Goal: Find specific page/section

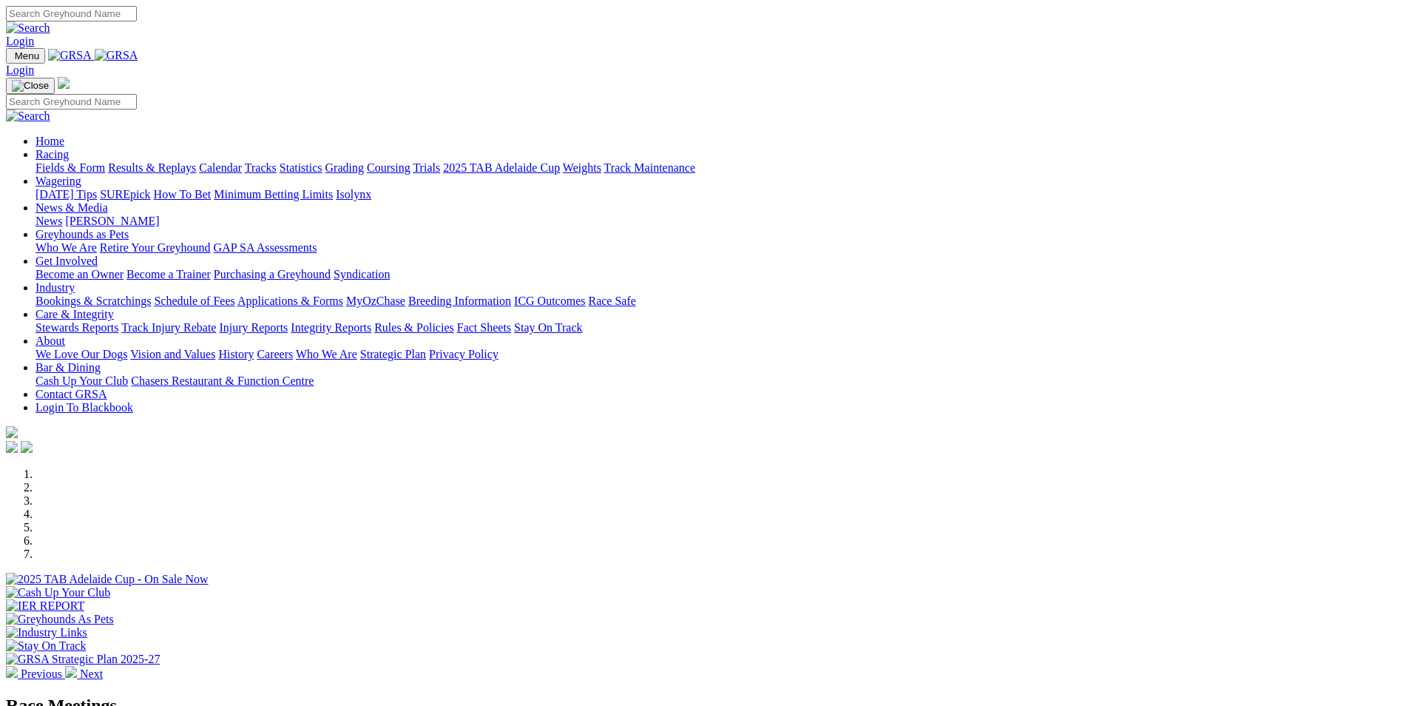
click at [454, 321] on link "Rules & Policies" at bounding box center [414, 327] width 80 height 13
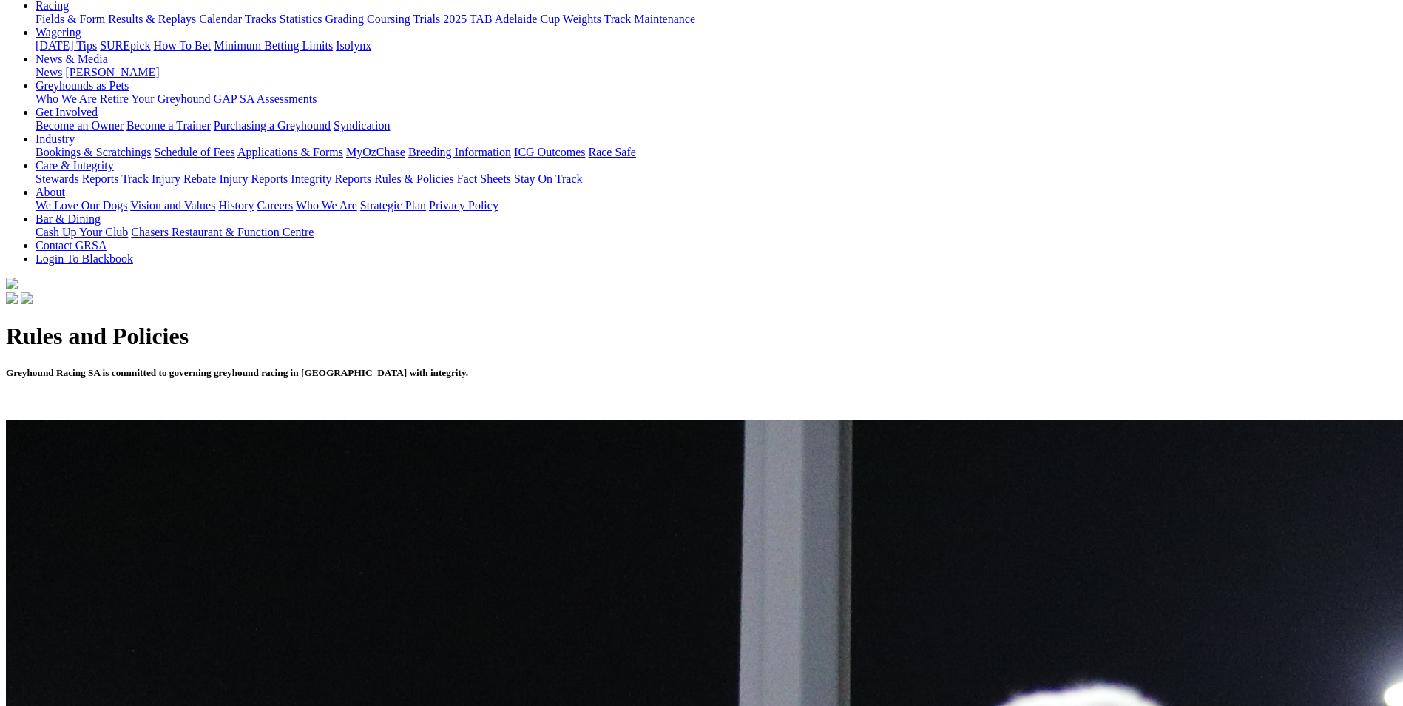
scroll to position [222, 0]
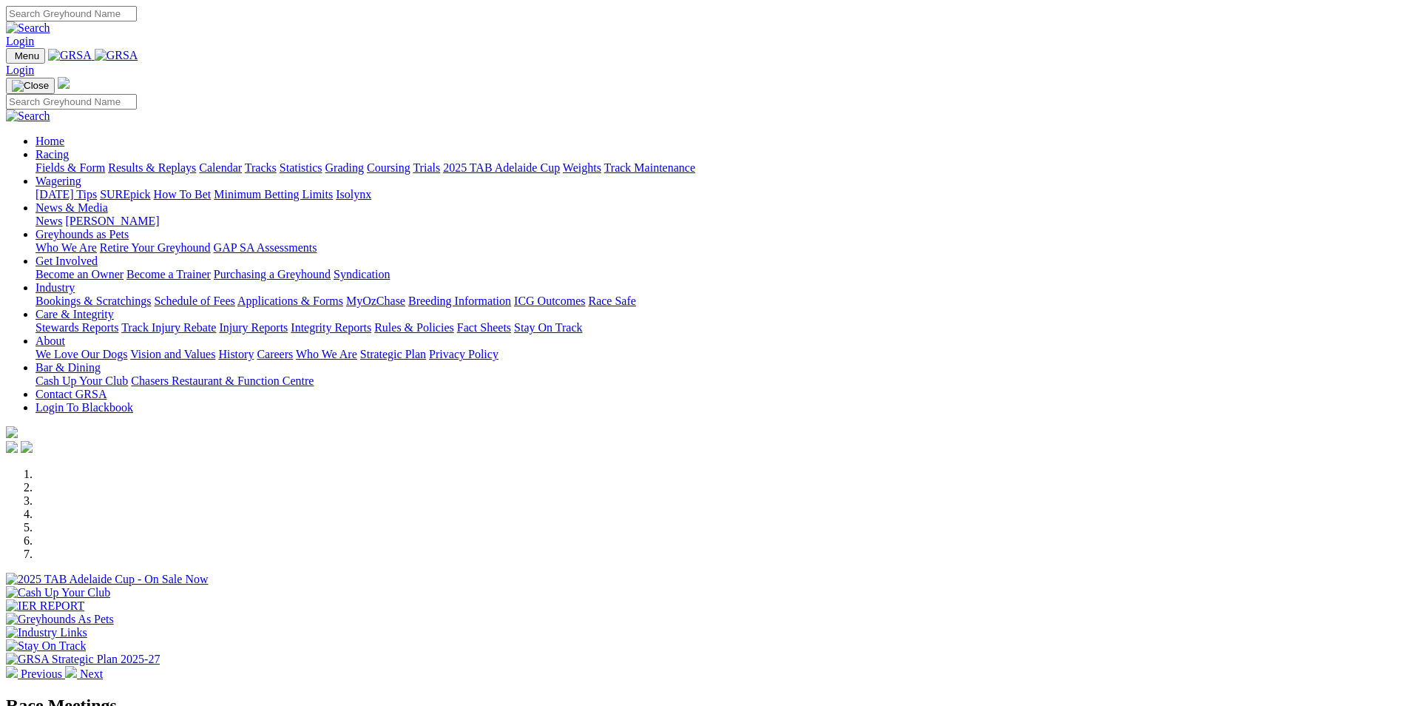
click at [454, 321] on link "Rules & Policies" at bounding box center [414, 327] width 80 height 13
